Goal: Transaction & Acquisition: Purchase product/service

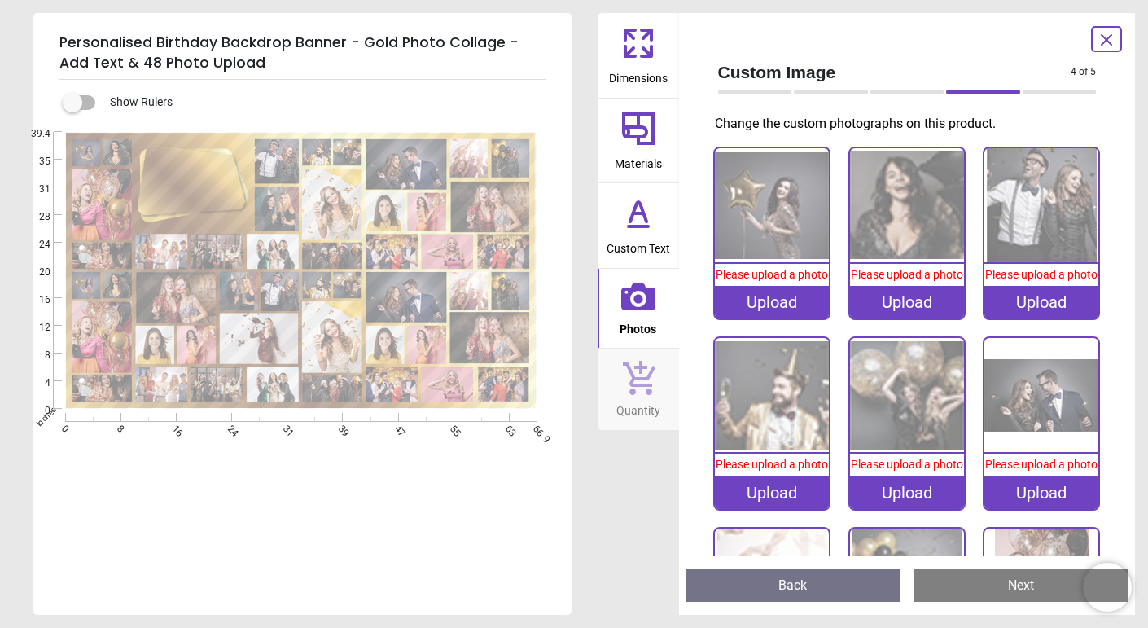
scroll to position [1, 0]
click at [634, 311] on icon at bounding box center [638, 296] width 34 height 34
click at [634, 313] on span "Photos" at bounding box center [638, 325] width 37 height 24
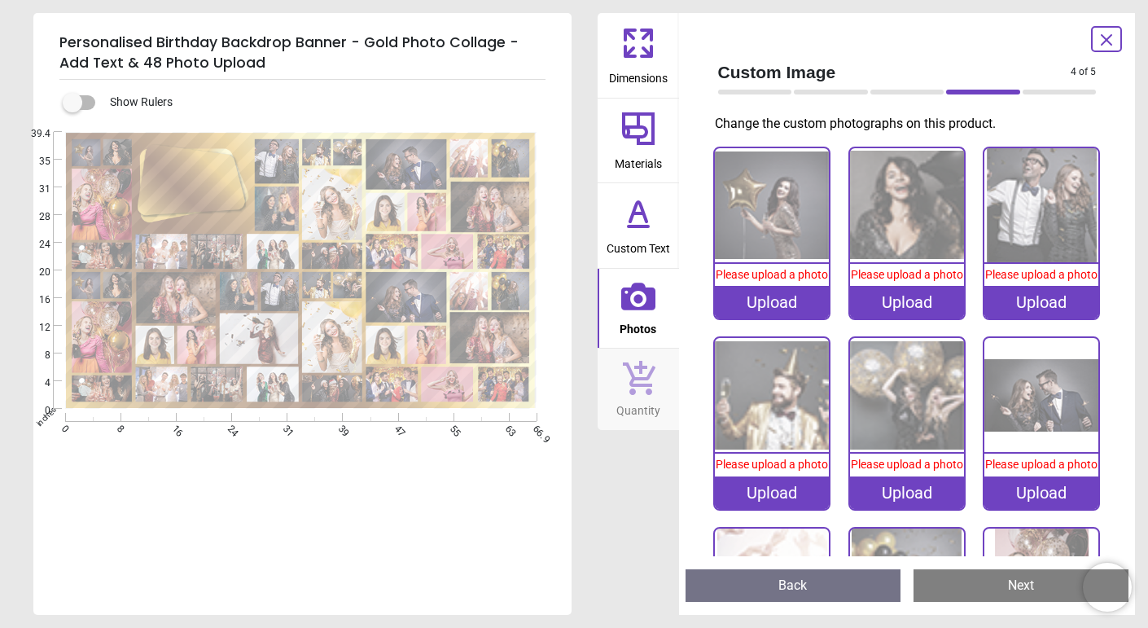
click at [634, 313] on span "Photos" at bounding box center [638, 325] width 37 height 24
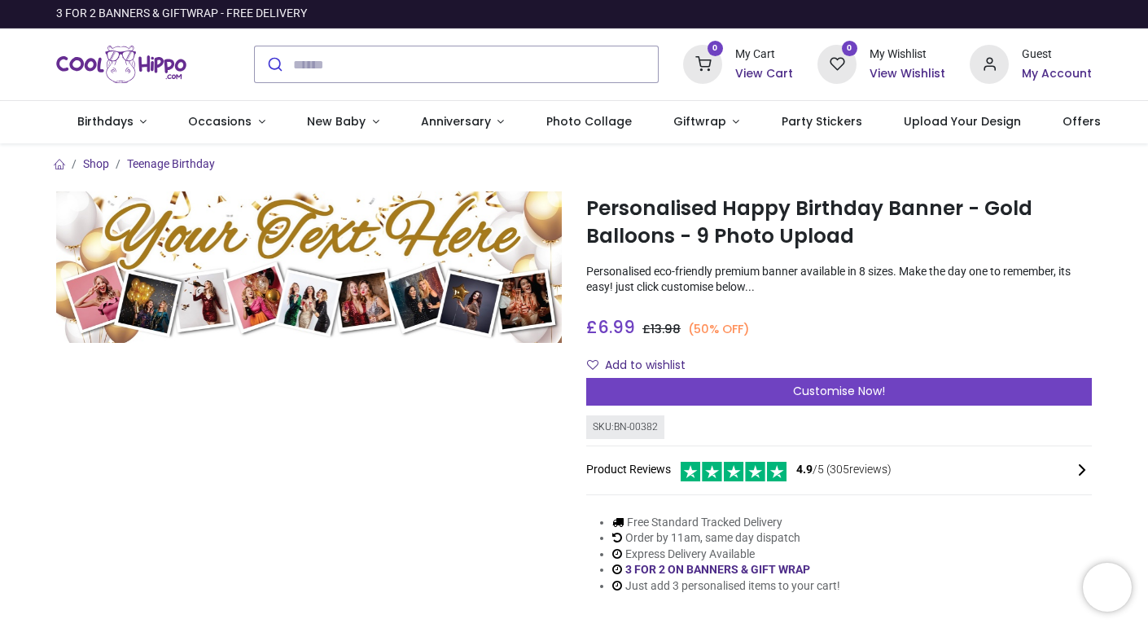
click at [537, 293] on img at bounding box center [309, 266] width 506 height 151
click at [511, 125] on link "Anniversary" at bounding box center [462, 122] width 125 height 42
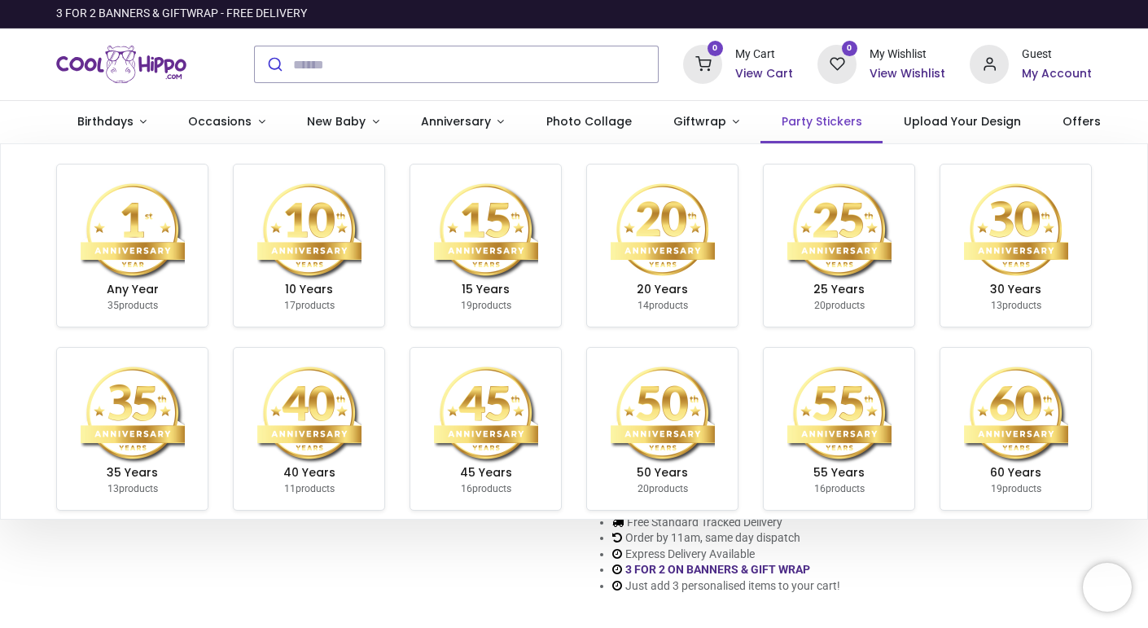
click at [810, 125] on span "Party Stickers" at bounding box center [822, 121] width 81 height 16
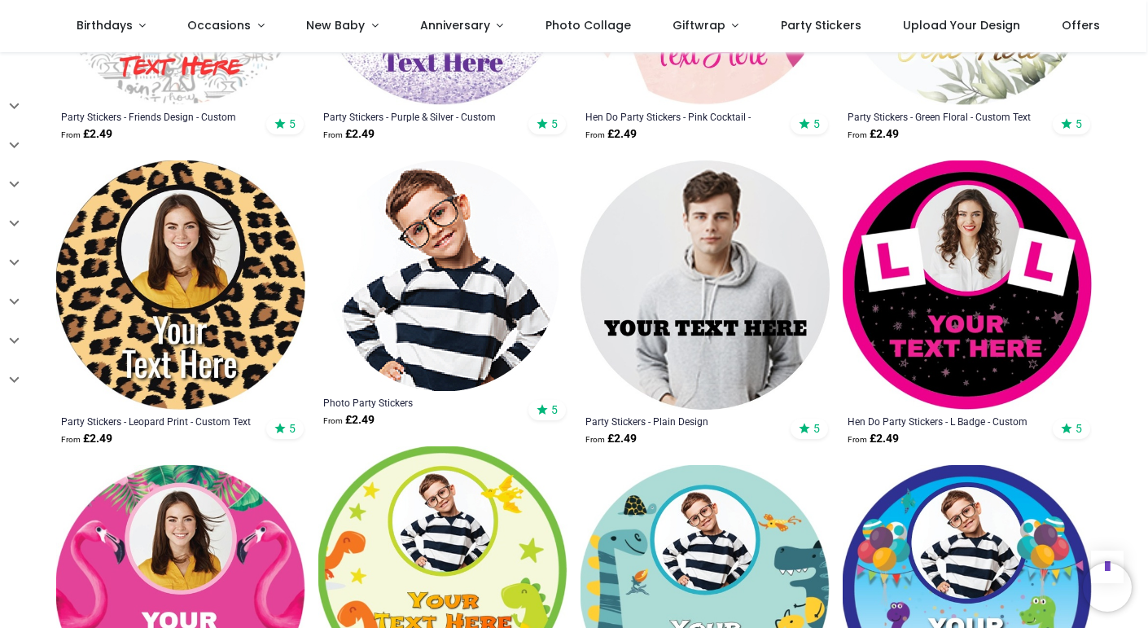
scroll to position [1157, 0]
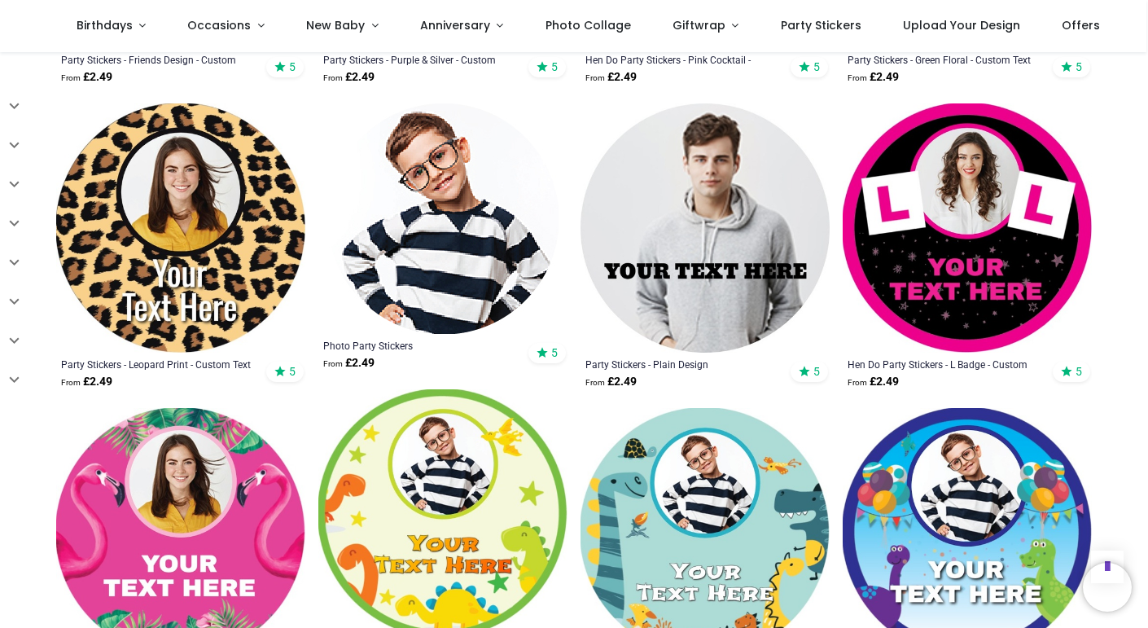
click at [534, 293] on img at bounding box center [443, 218] width 230 height 230
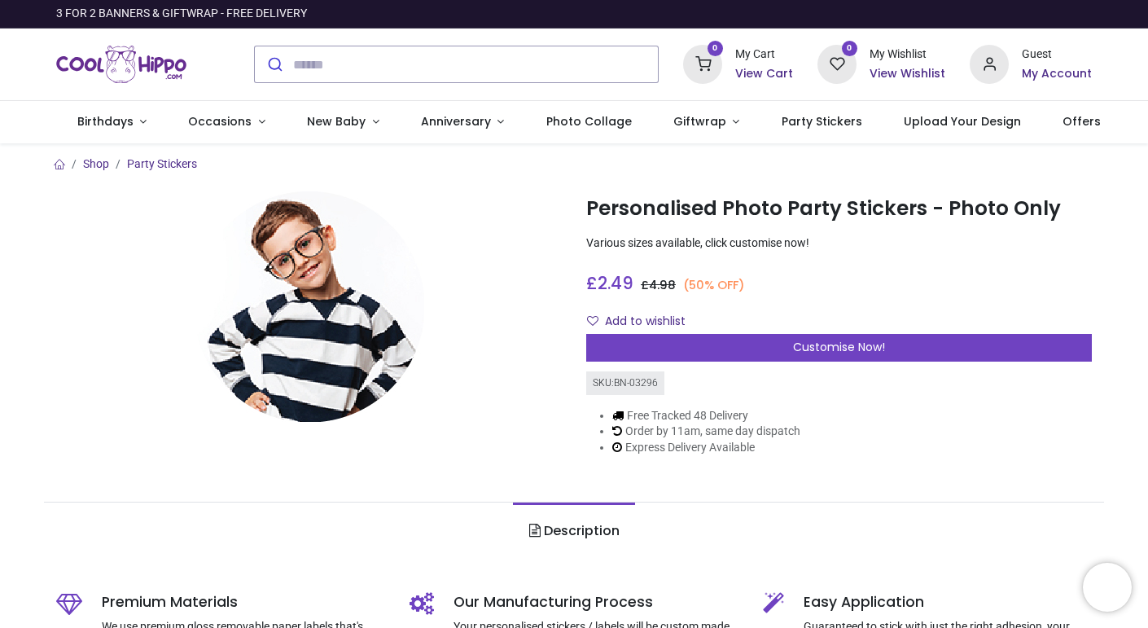
click at [534, 293] on div at bounding box center [309, 306] width 506 height 230
